Goal: Find specific page/section: Find specific page/section

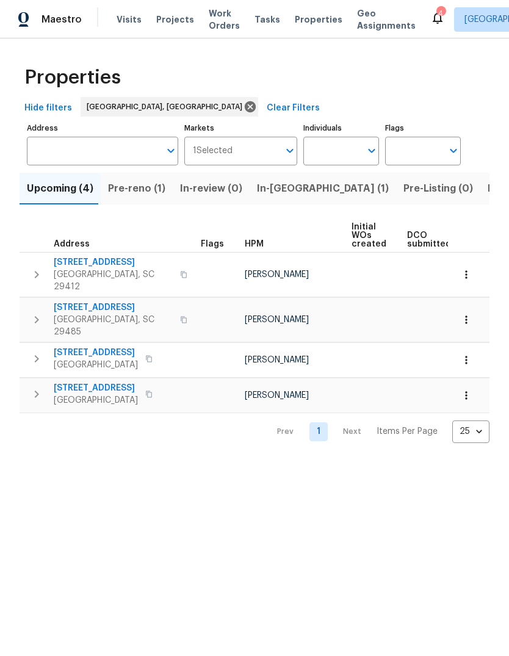
click at [107, 377] on td at bounding box center [428, 377] width 816 height 1
click at [100, 382] on span "8249 Longridge Rd" at bounding box center [96, 388] width 84 height 12
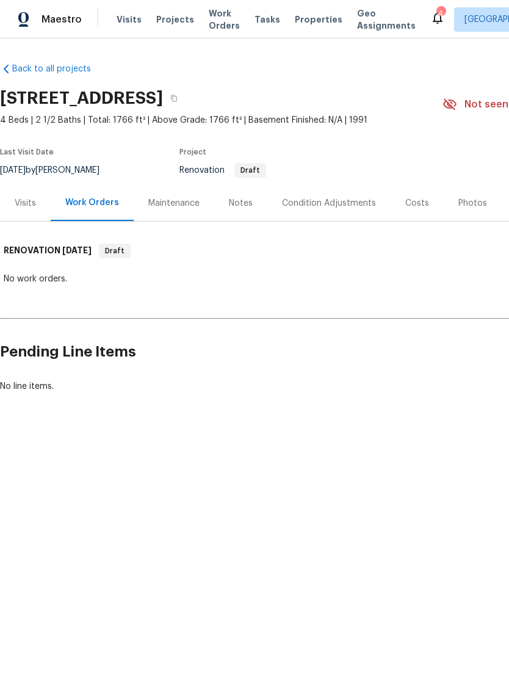
click at [433, 193] on div "Costs" at bounding box center [417, 203] width 53 height 36
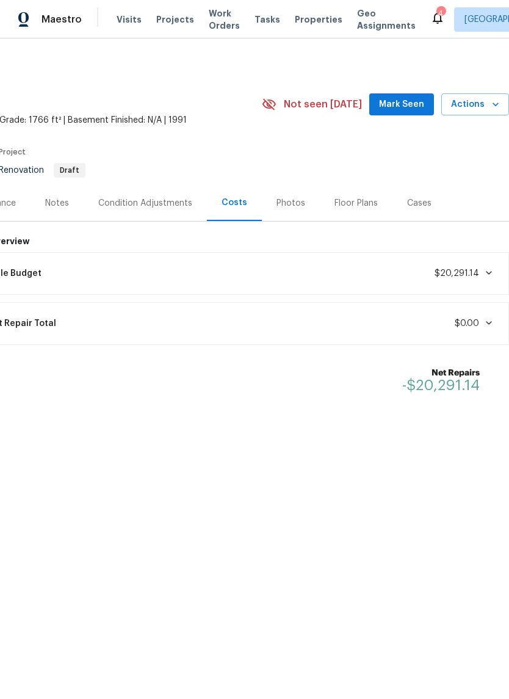
scroll to position [0, 181]
click at [422, 101] on span "Mark Seen" at bounding box center [401, 104] width 45 height 15
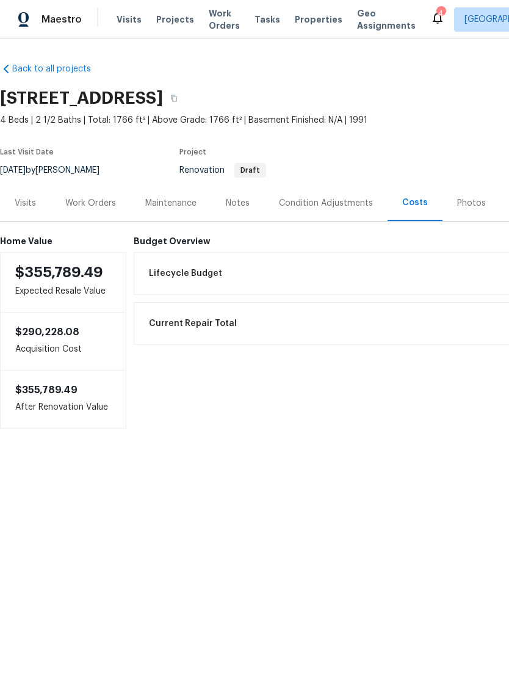
scroll to position [0, 0]
click at [331, 196] on div "Condition Adjustments" at bounding box center [325, 203] width 123 height 36
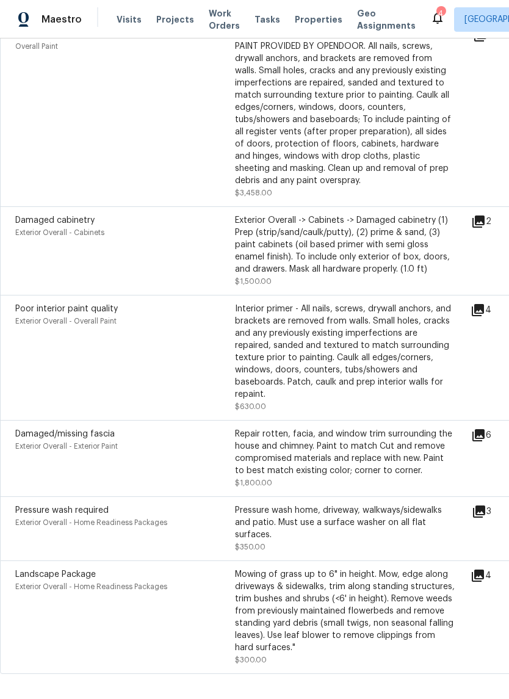
click at [308, 24] on span "Properties" at bounding box center [319, 19] width 48 height 12
